Goal: Find specific fact

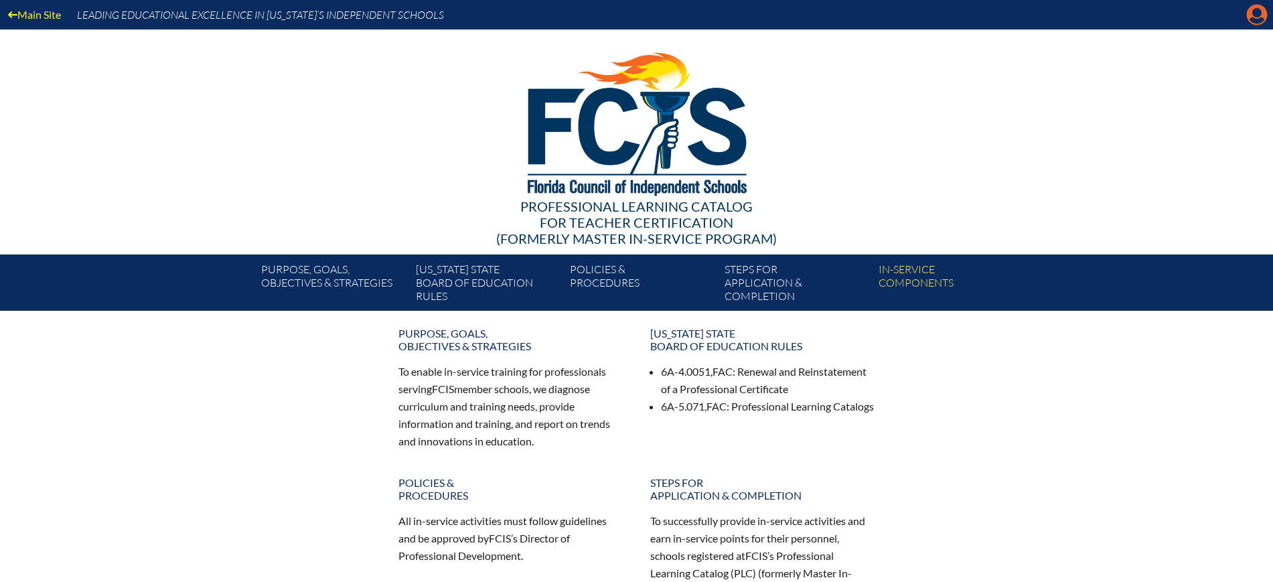
click at [1249, 16] on icon at bounding box center [1257, 15] width 21 height 21
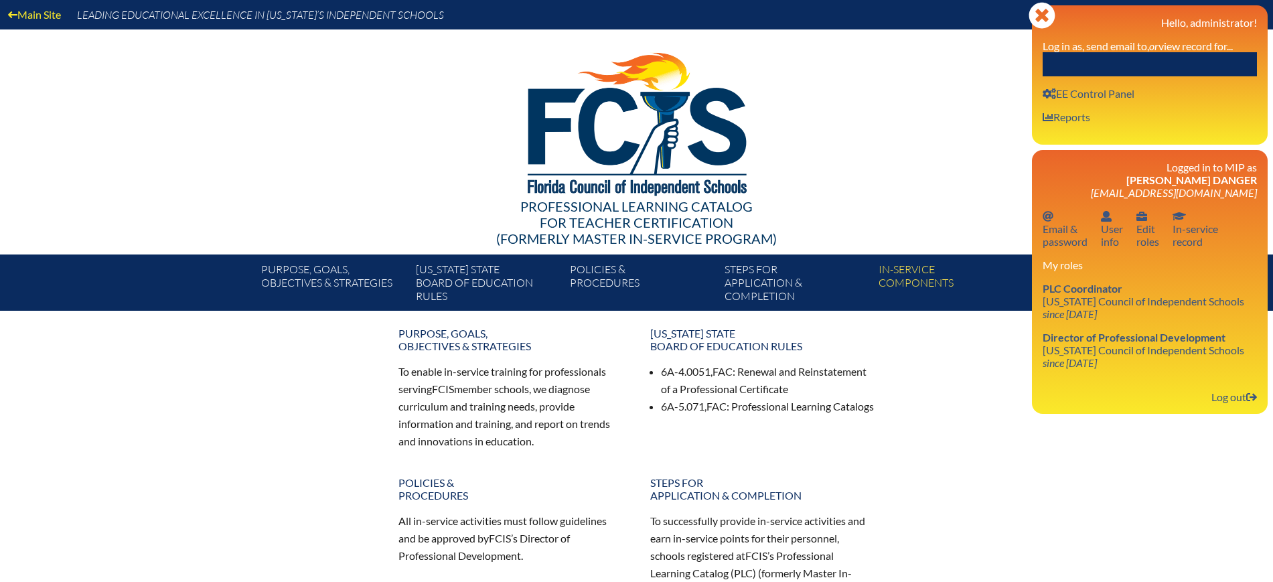
click at [1211, 68] on input "text" at bounding box center [1150, 64] width 214 height 24
paste input "[PERSON_NAME]"
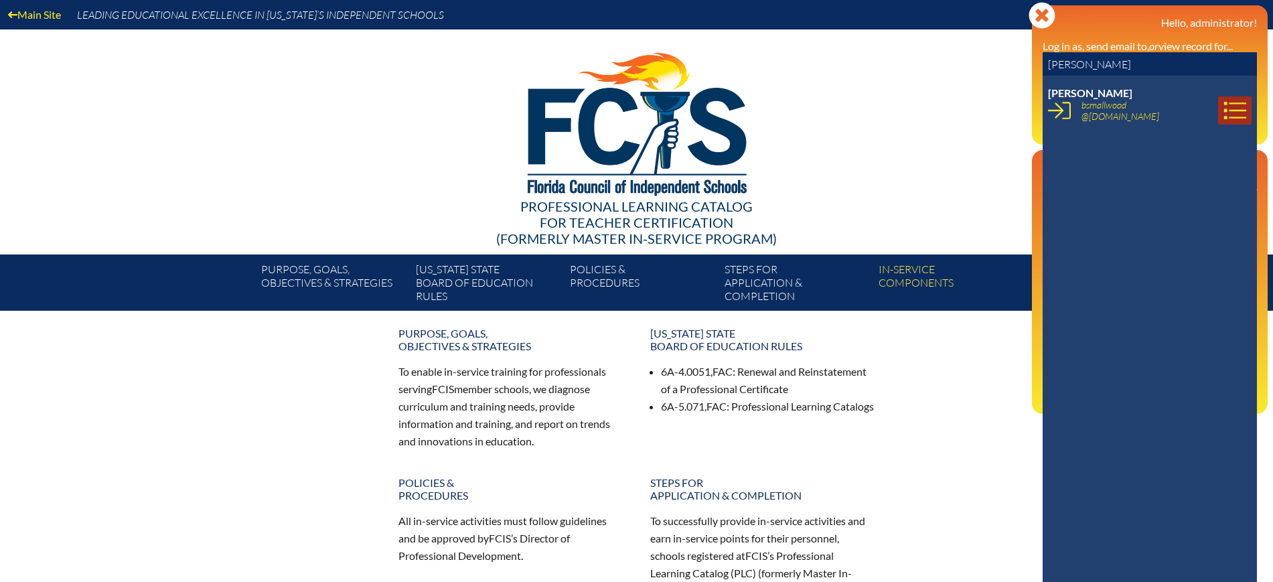
type input "[PERSON_NAME]"
click at [1224, 106] on icon at bounding box center [1235, 110] width 23 height 23
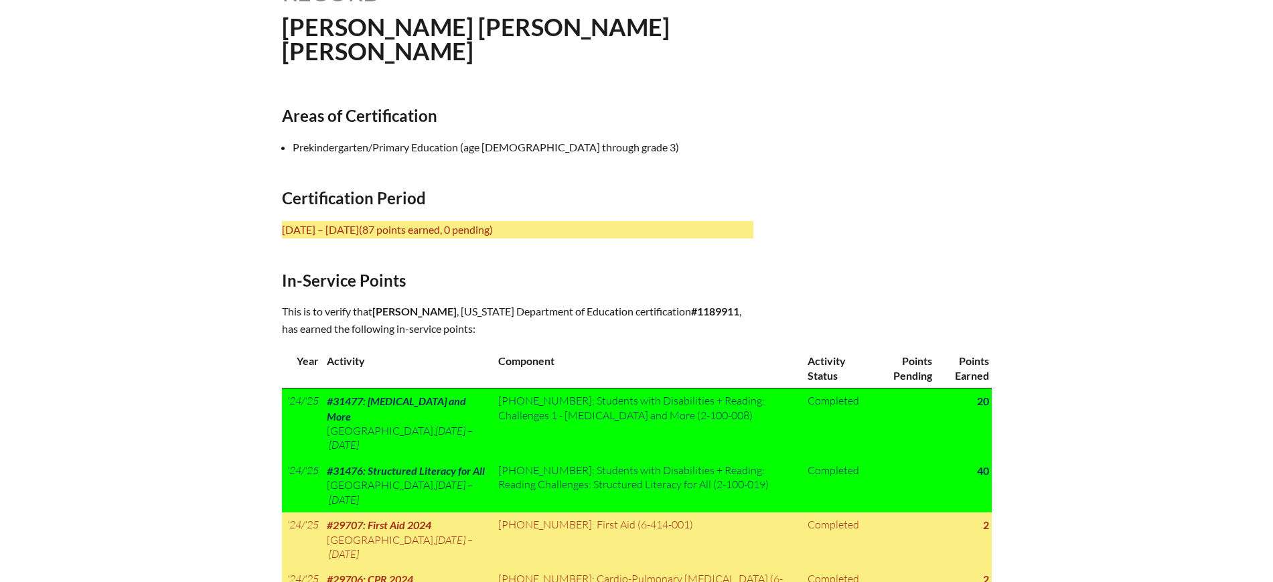
scroll to position [419, 0]
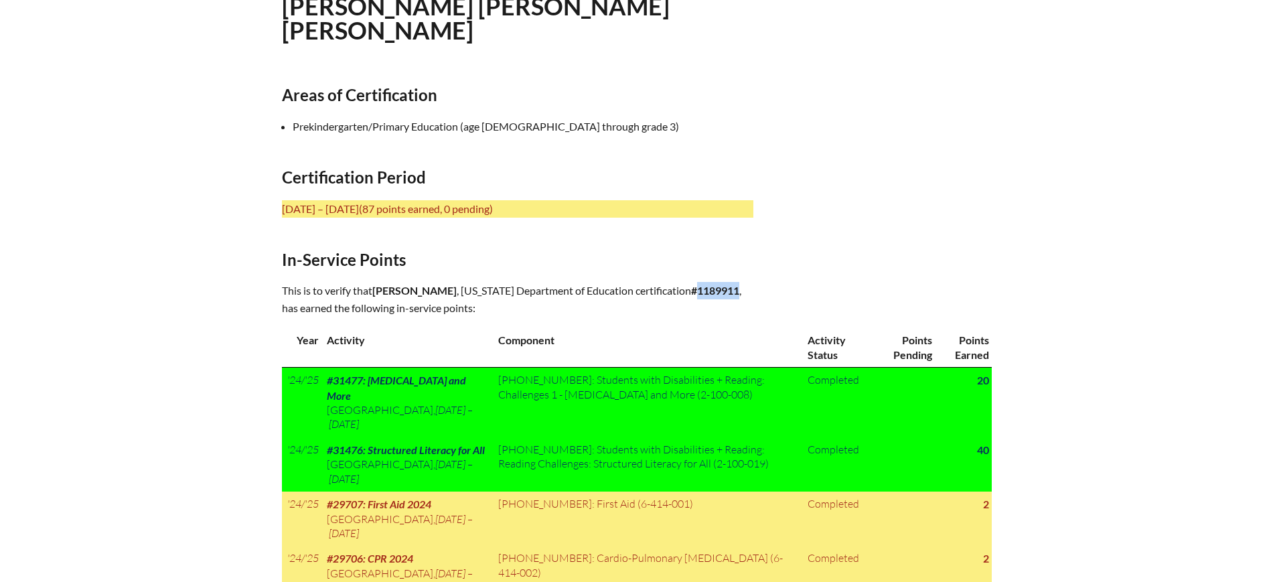
drag, startPoint x: 544, startPoint y: 300, endPoint x: 502, endPoint y: 303, distance: 41.6
click at [691, 297] on b "#1189911" at bounding box center [715, 290] width 48 height 13
copy b "1189911"
